Goal: Transaction & Acquisition: Purchase product/service

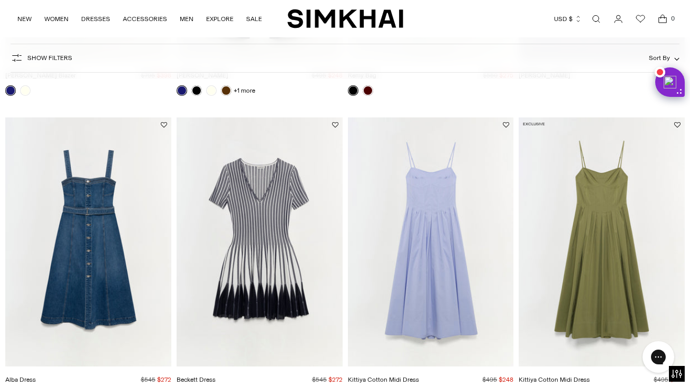
scroll to position [1622, 0]
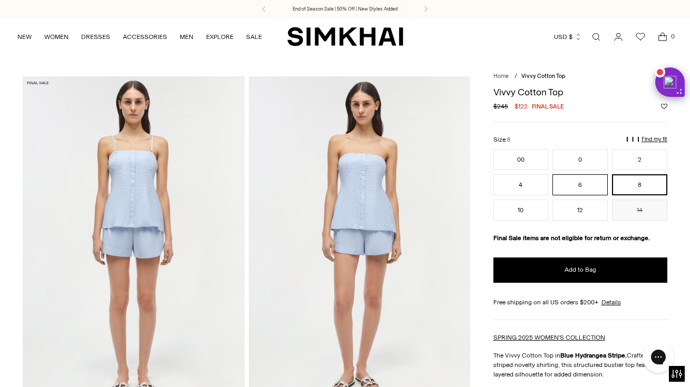
click at [585, 184] on button "6" at bounding box center [579, 184] width 55 height 21
